Goal: Task Accomplishment & Management: Manage account settings

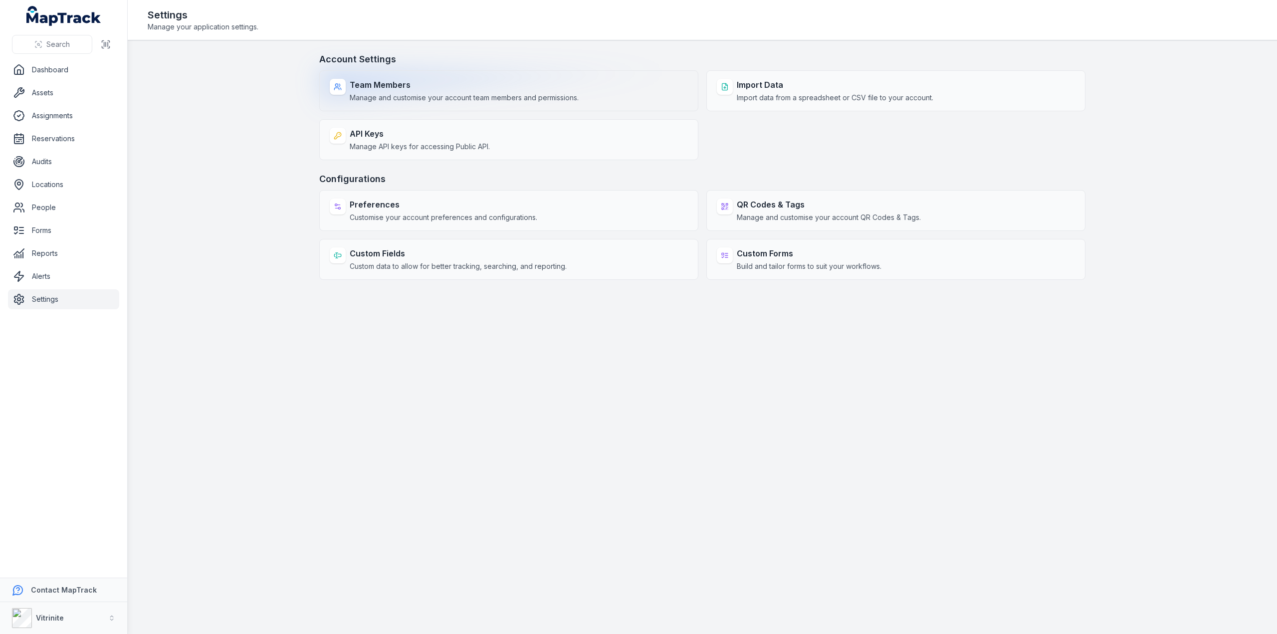
click at [533, 96] on span "Manage and customise your account team members and permissions." at bounding box center [464, 98] width 229 height 10
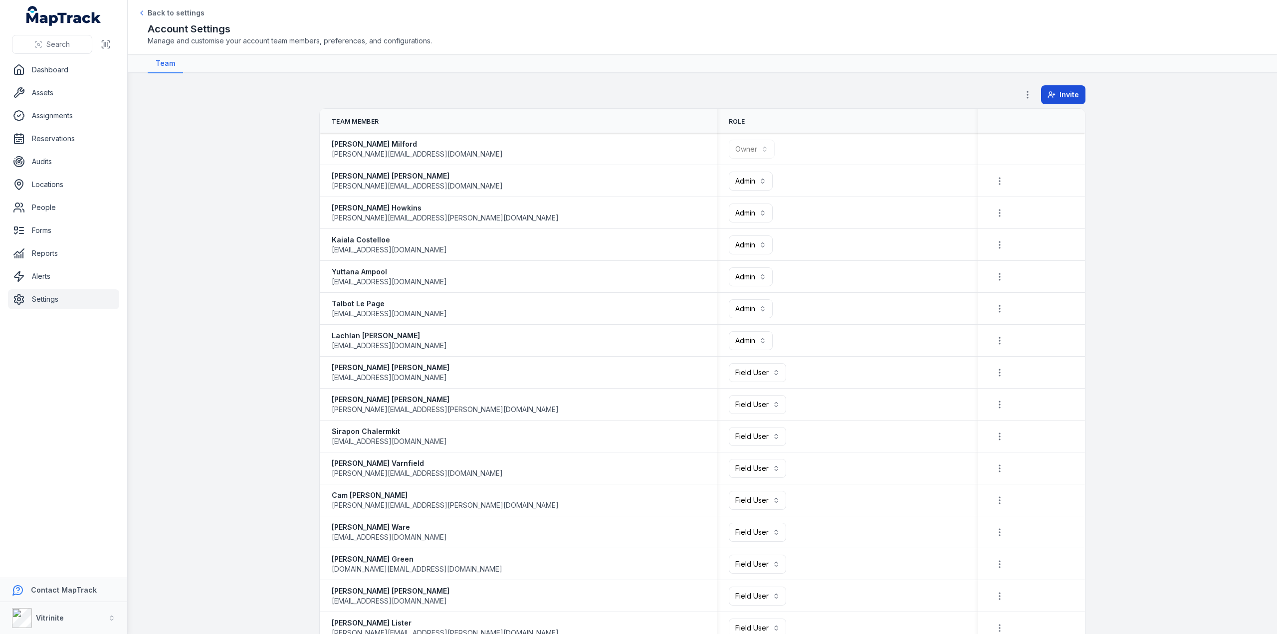
click at [1060, 93] on span "Invite" at bounding box center [1069, 95] width 19 height 10
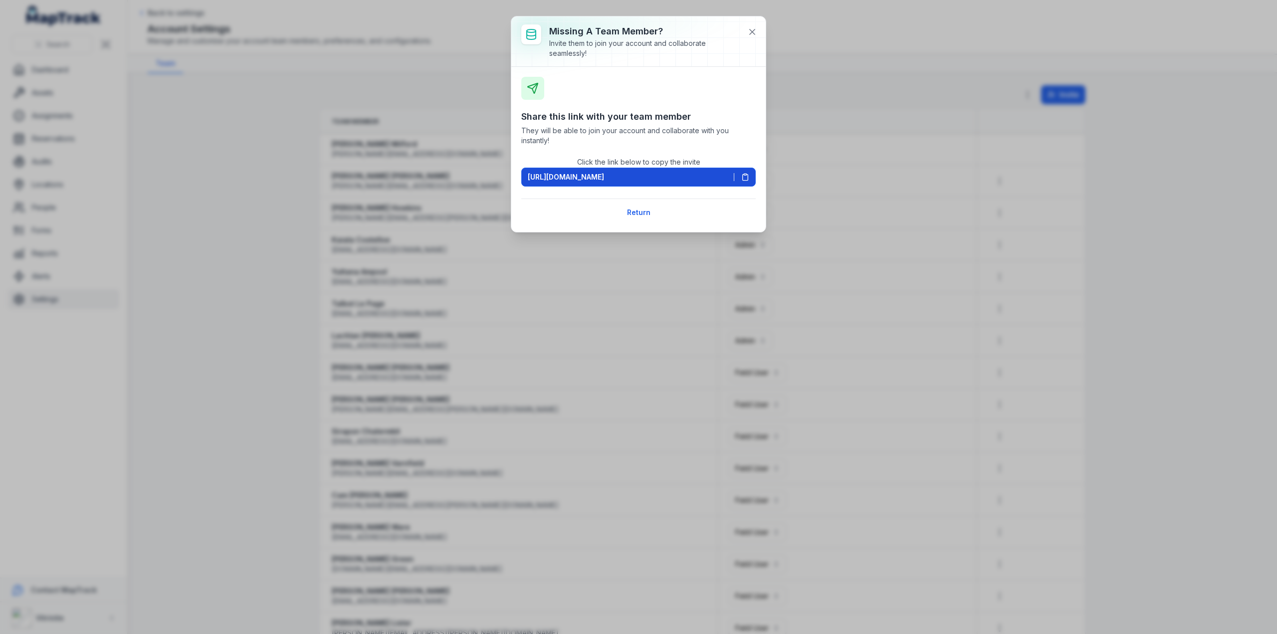
click at [747, 177] on icon at bounding box center [745, 177] width 8 height 8
click at [219, 158] on div "Missing a team member? Invite them to join your account and collaborate seamles…" at bounding box center [638, 317] width 1277 height 634
click at [751, 27] on icon at bounding box center [752, 32] width 10 height 10
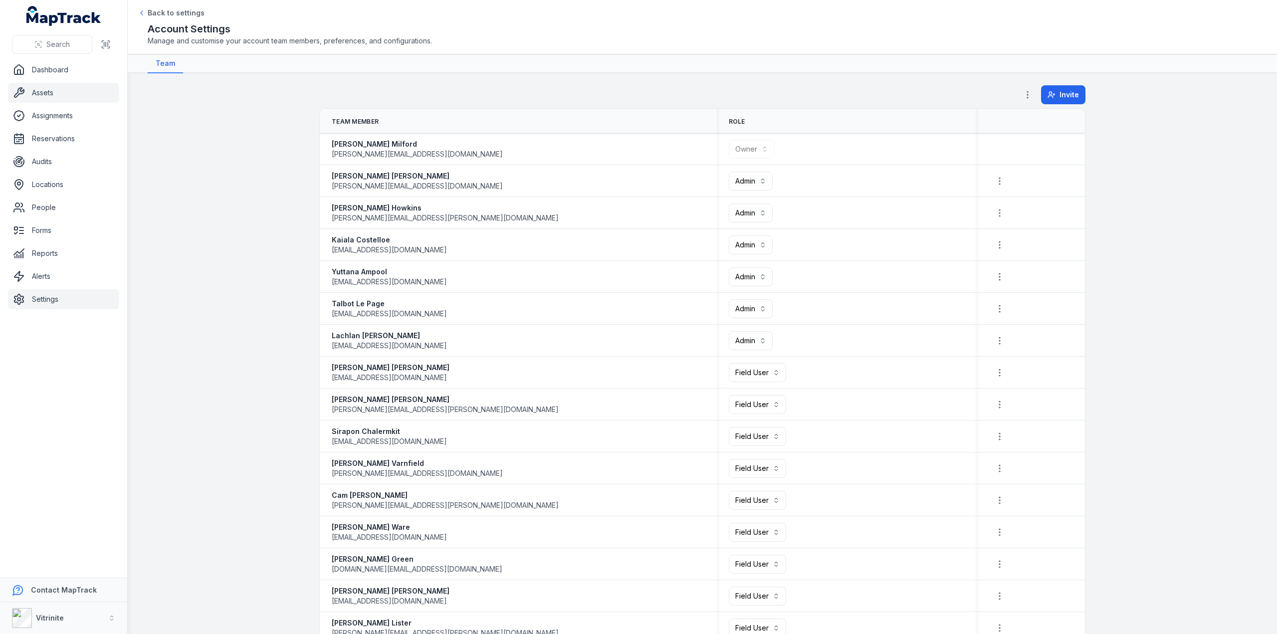
click at [47, 95] on link "Assets" at bounding box center [63, 93] width 111 height 20
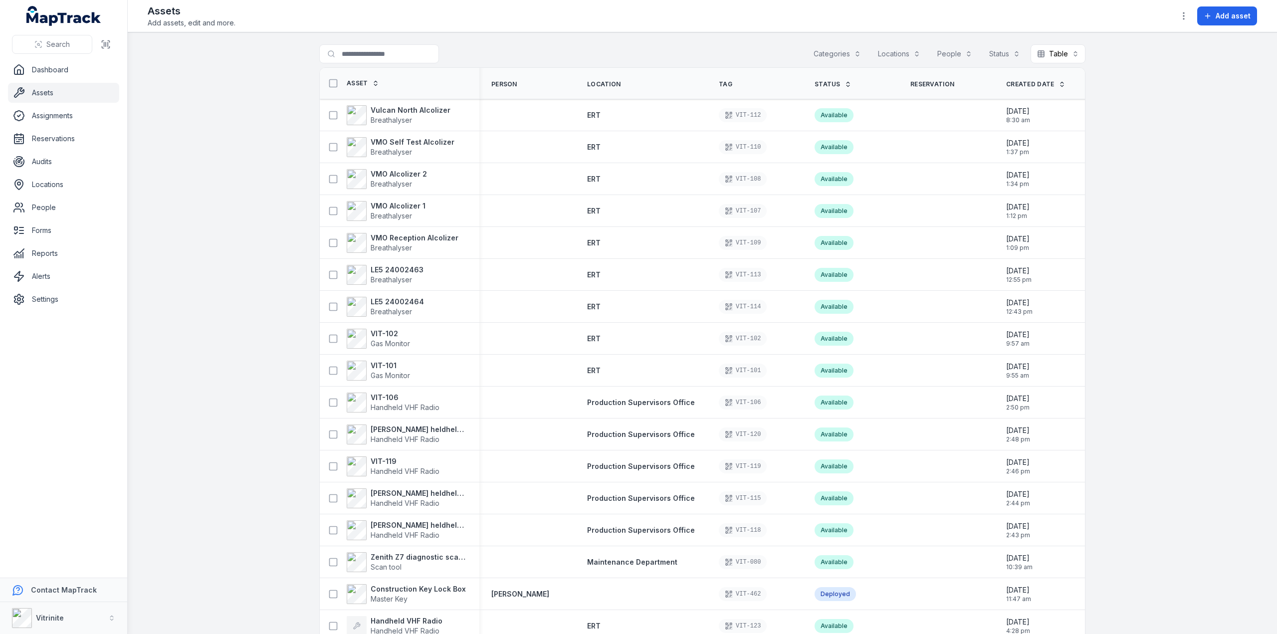
click at [845, 84] on icon at bounding box center [848, 84] width 7 height 7
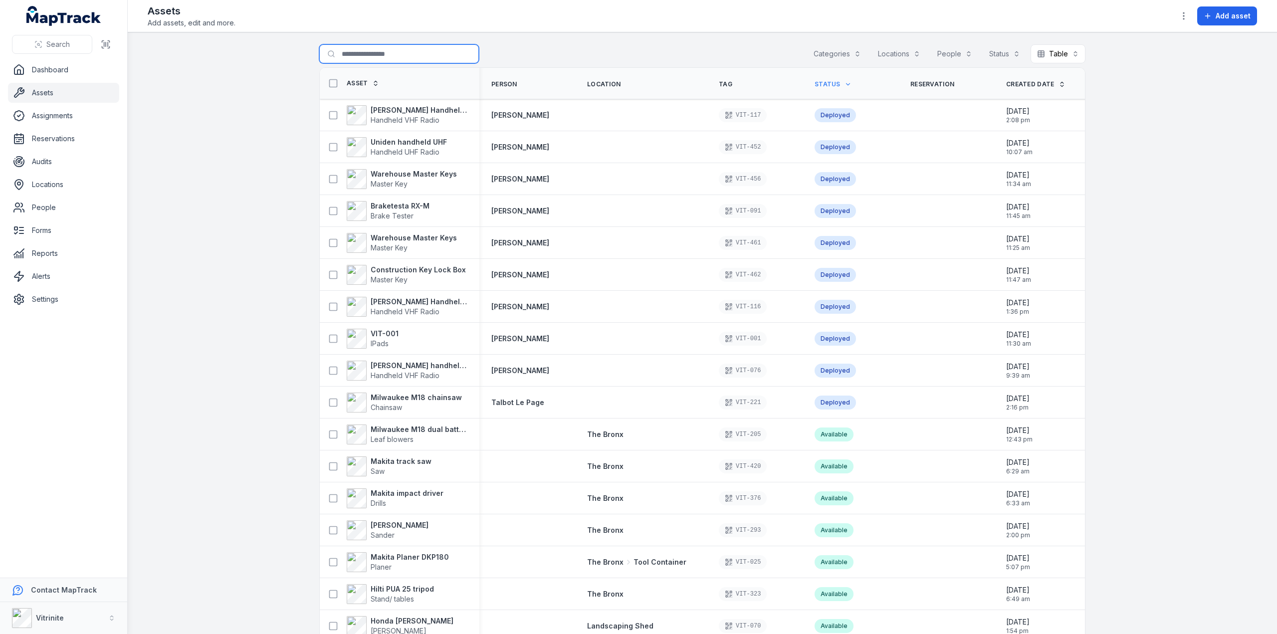
click at [379, 52] on input "Search for assets" at bounding box center [399, 53] width 160 height 19
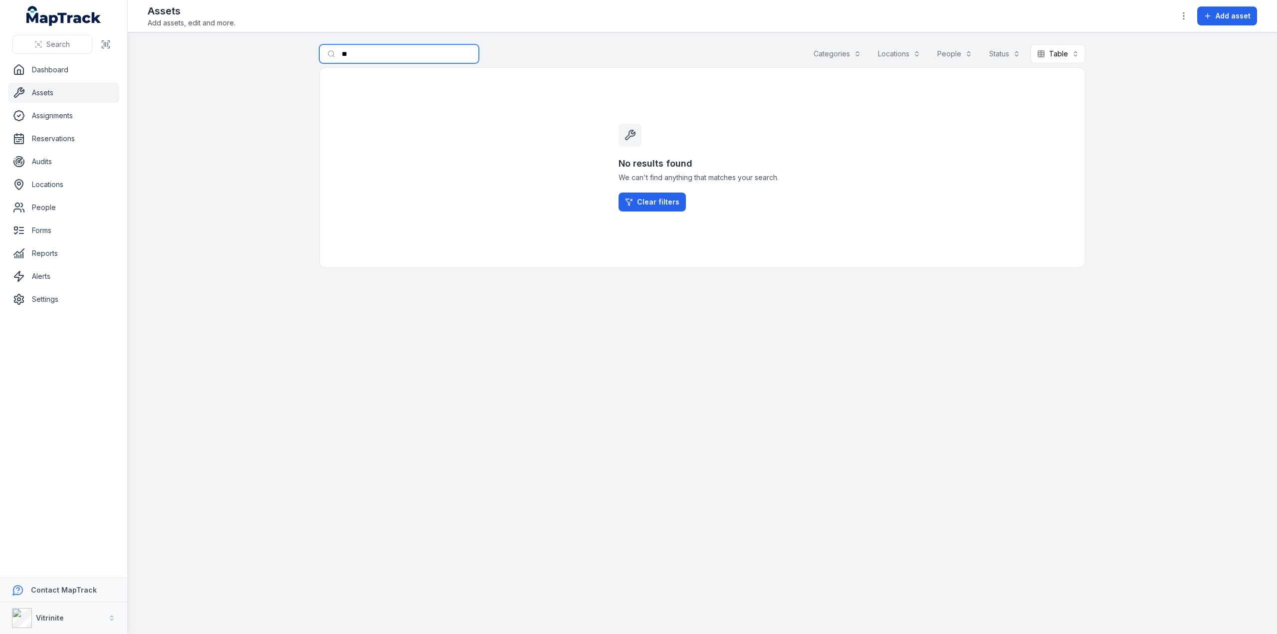
type input "*"
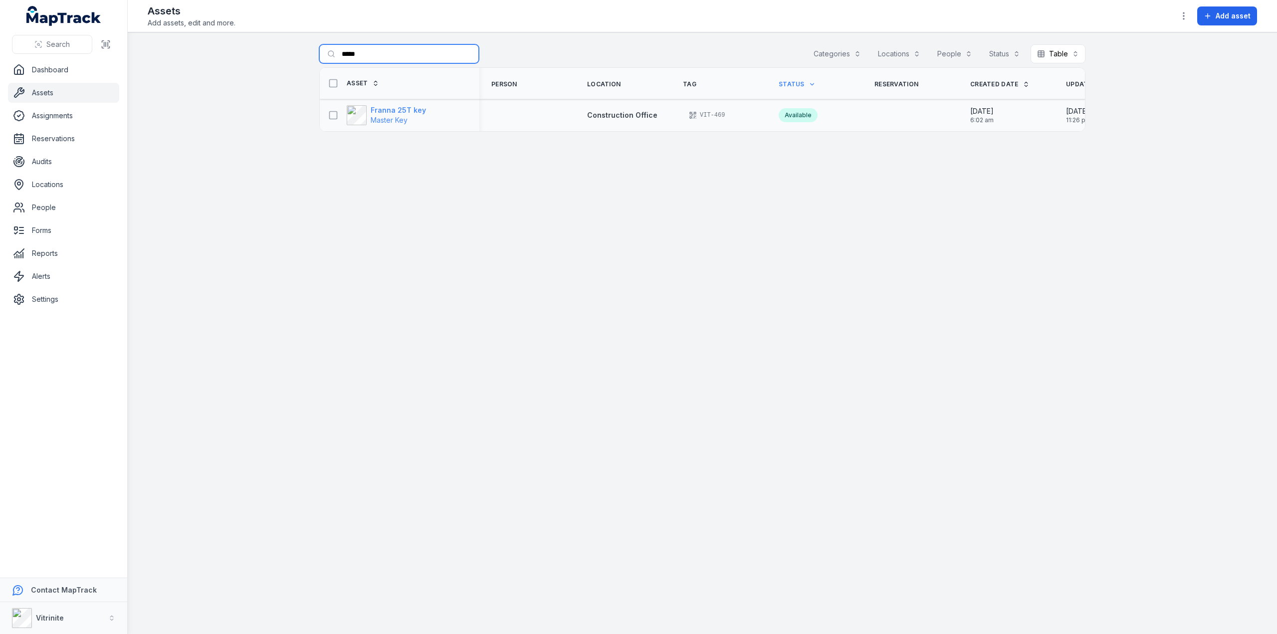
type input "*****"
click at [387, 118] on span "Master Key" at bounding box center [389, 120] width 37 height 8
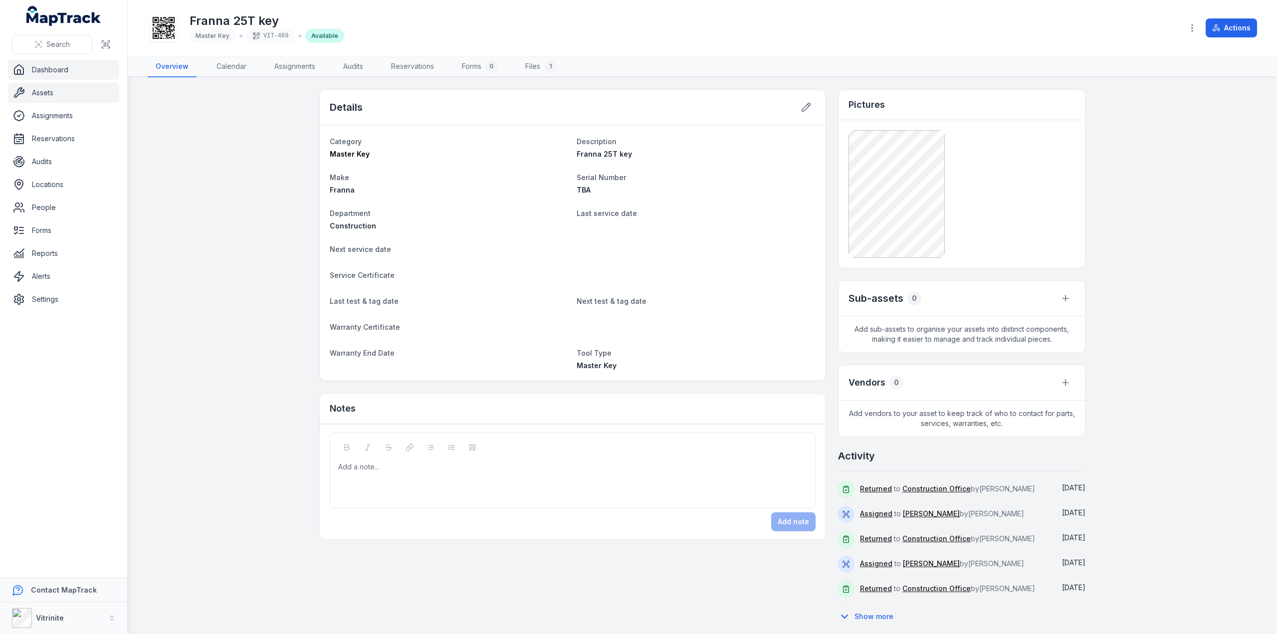
click at [43, 67] on link "Dashboard" at bounding box center [63, 70] width 111 height 20
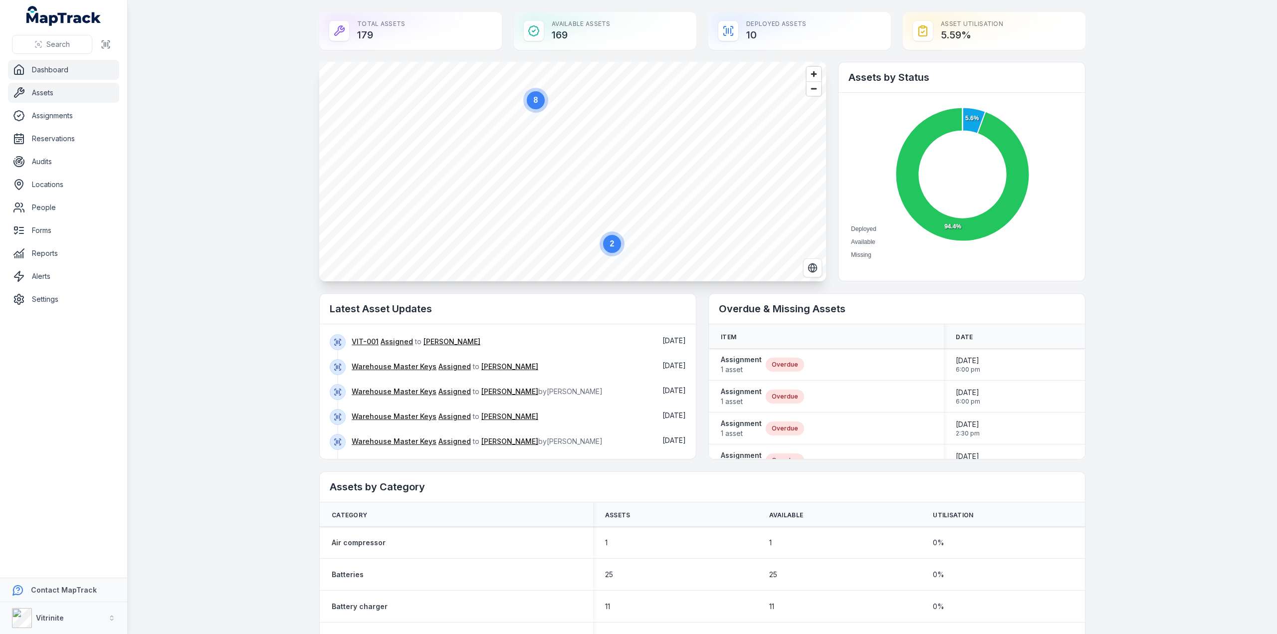
click at [52, 92] on link "Assets" at bounding box center [63, 93] width 111 height 20
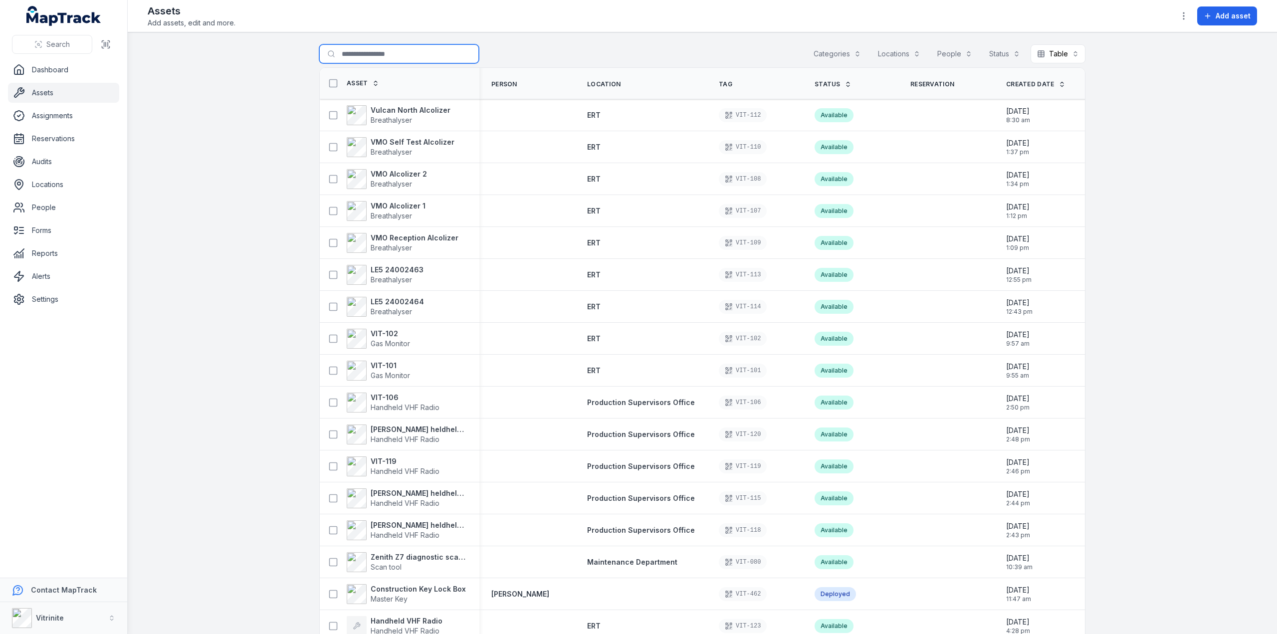
click at [365, 57] on input "Search for assets" at bounding box center [399, 53] width 160 height 19
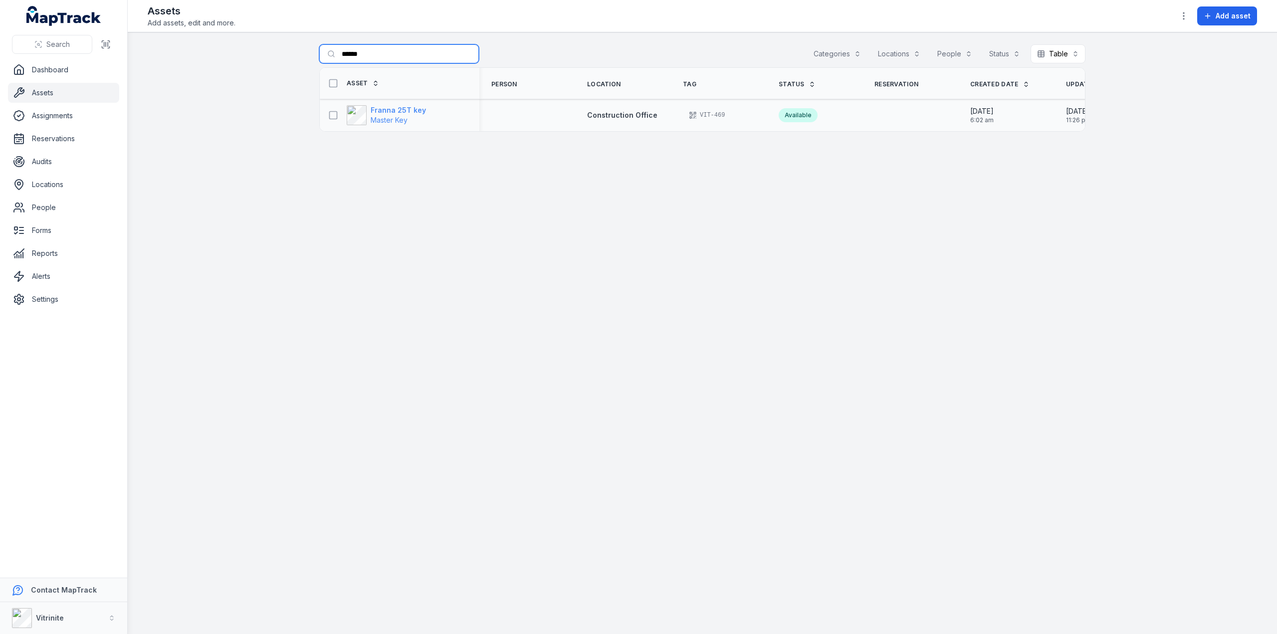
type input "******"
click at [396, 116] on span "Master Key" at bounding box center [389, 120] width 37 height 8
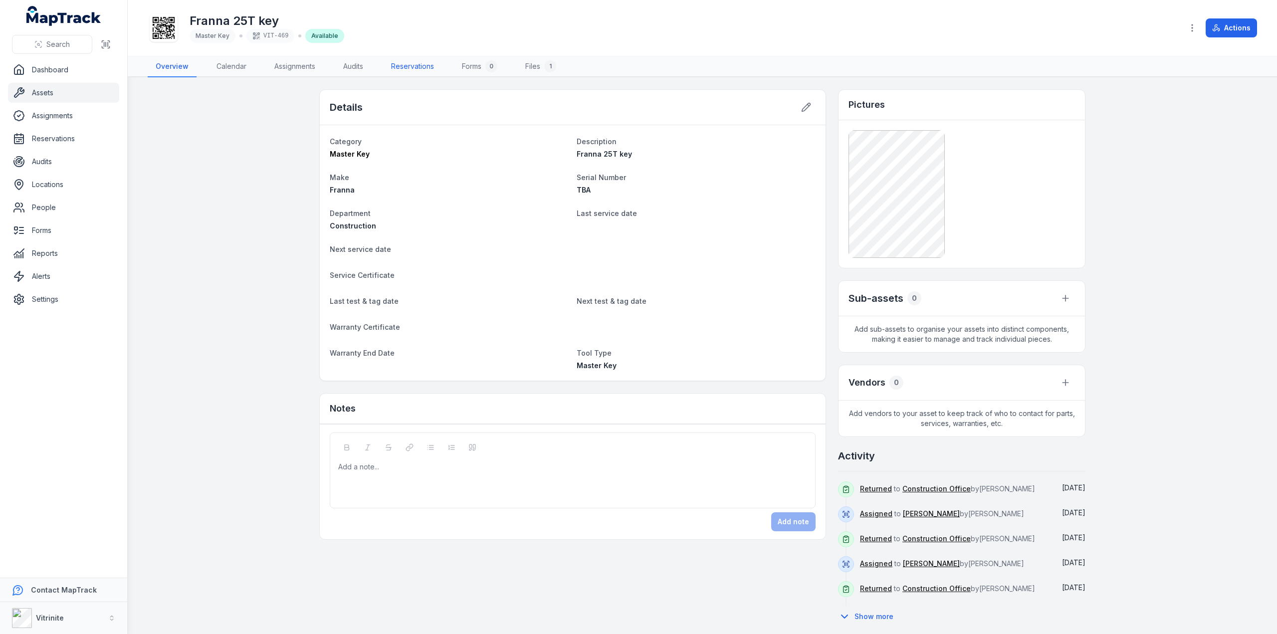
click at [399, 67] on link "Reservations" at bounding box center [412, 66] width 59 height 21
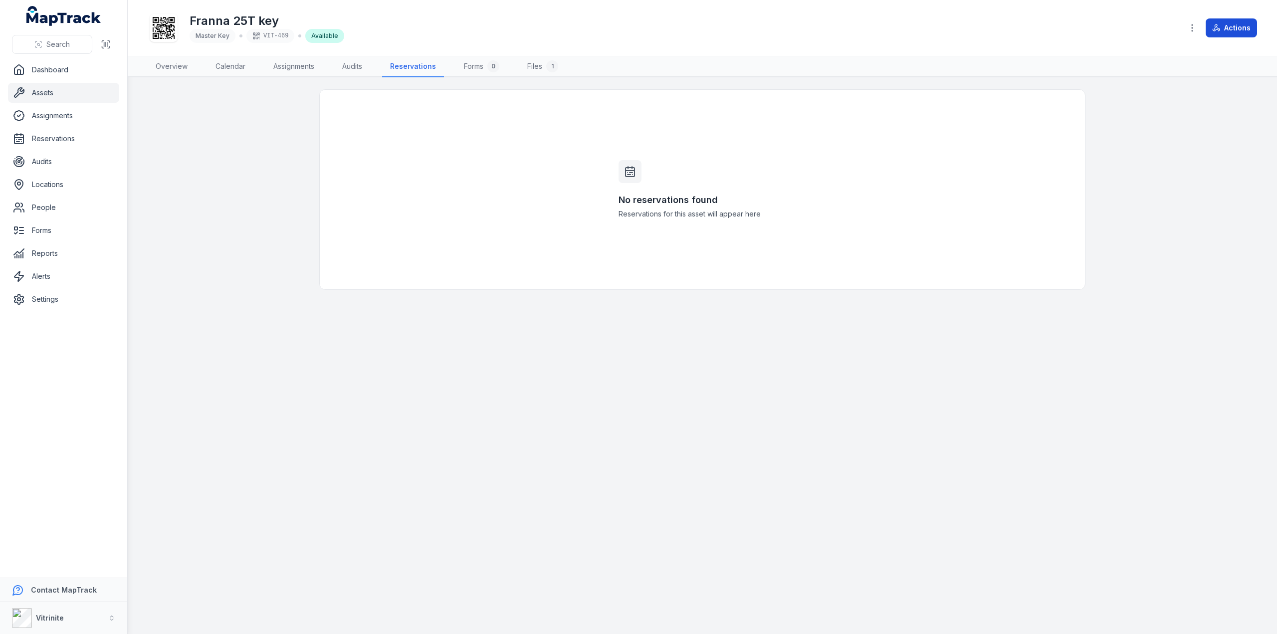
click at [1223, 27] on button "Actions" at bounding box center [1231, 27] width 51 height 19
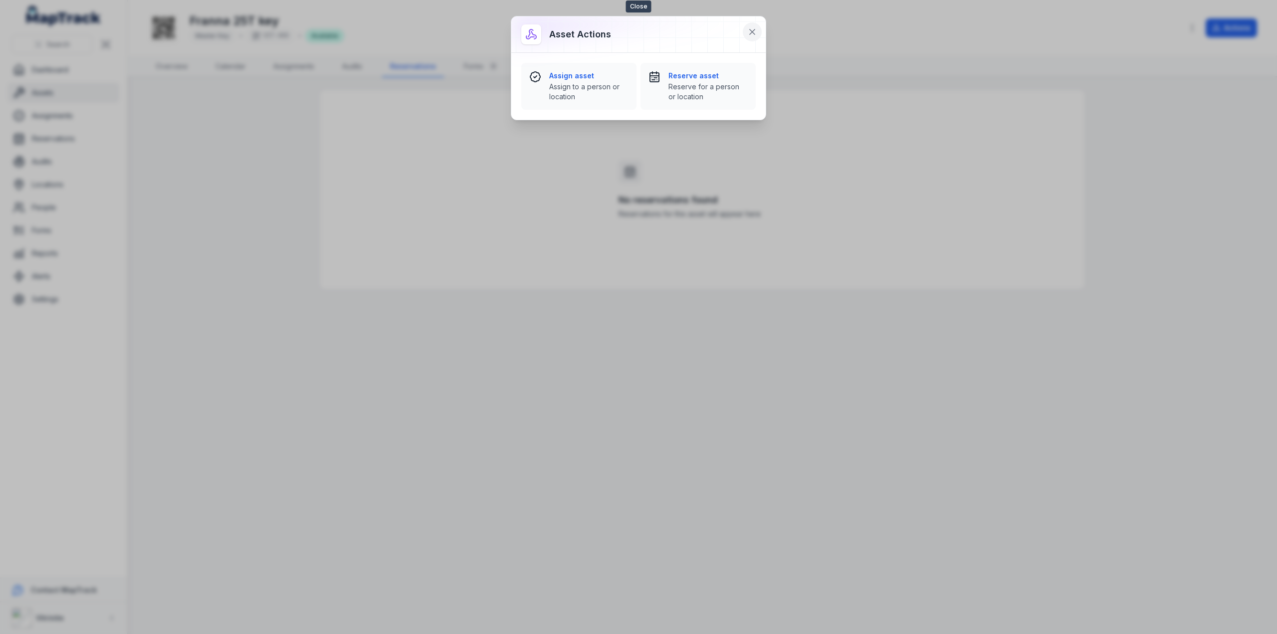
click at [756, 33] on icon at bounding box center [752, 32] width 10 height 10
